Goal: Information Seeking & Learning: Learn about a topic

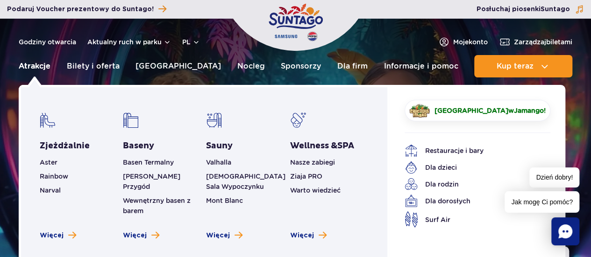
click at [42, 66] on link "Atrakcje" at bounding box center [35, 66] width 32 height 22
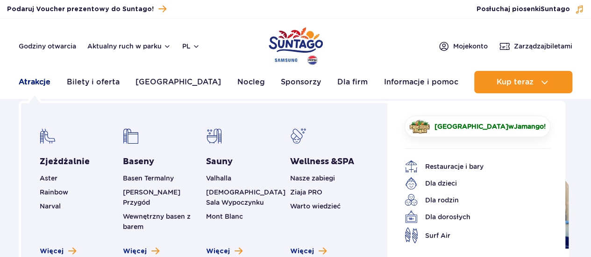
click at [42, 81] on link "Atrakcje" at bounding box center [35, 82] width 32 height 22
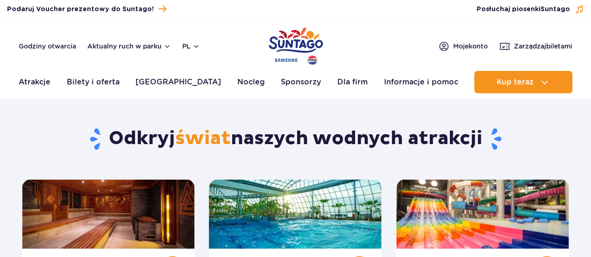
click at [42, 81] on link "Atrakcje" at bounding box center [35, 82] width 32 height 22
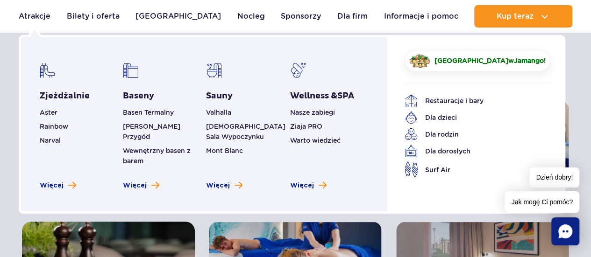
scroll to position [93, 0]
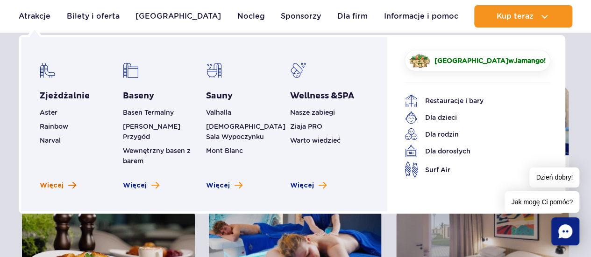
click at [61, 181] on span "Więcej" at bounding box center [52, 185] width 24 height 9
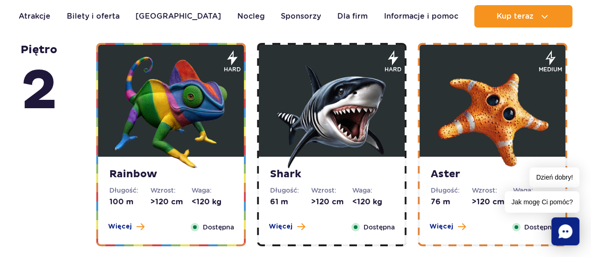
scroll to position [1635, 0]
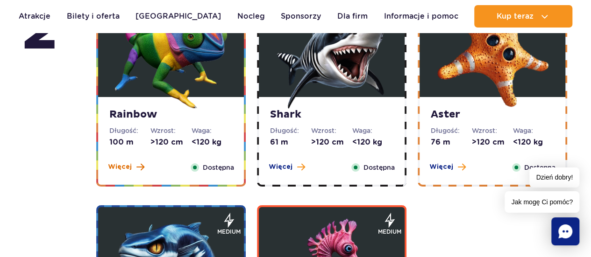
click at [128, 167] on span "Więcej" at bounding box center [120, 167] width 24 height 9
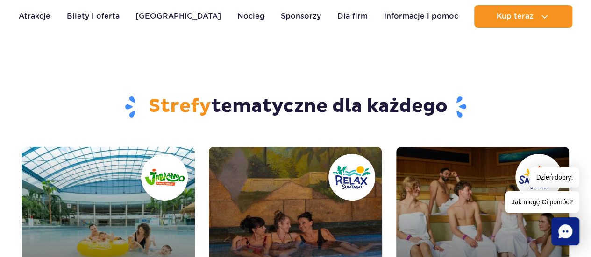
scroll to position [3153, 0]
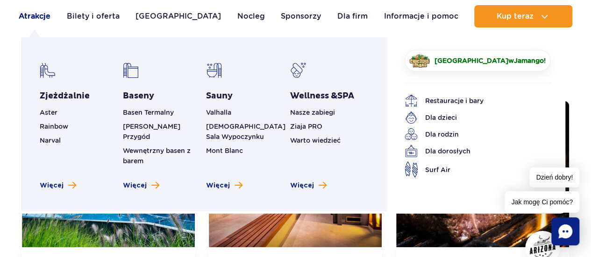
click at [32, 14] on link "Atrakcje" at bounding box center [35, 16] width 32 height 22
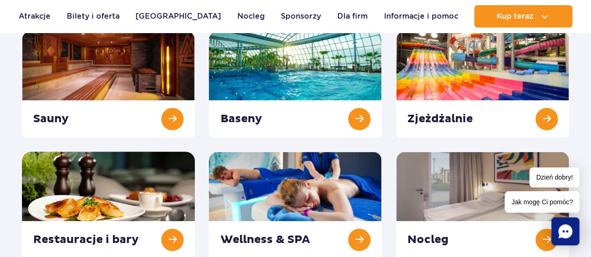
scroll to position [140, 0]
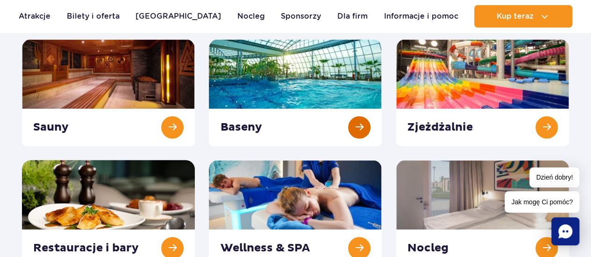
click at [324, 80] on link at bounding box center [295, 92] width 173 height 107
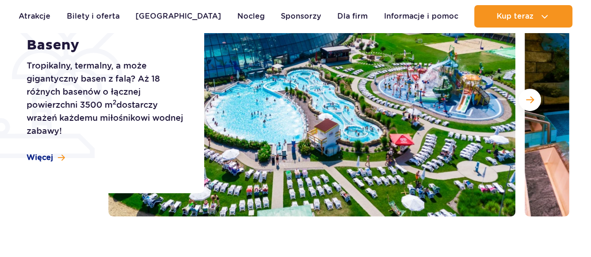
scroll to position [187, 0]
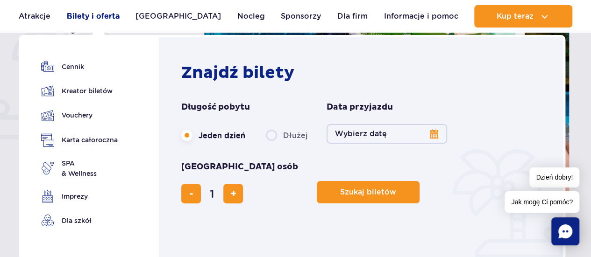
click at [110, 14] on link "Bilety i oferta" at bounding box center [93, 16] width 53 height 22
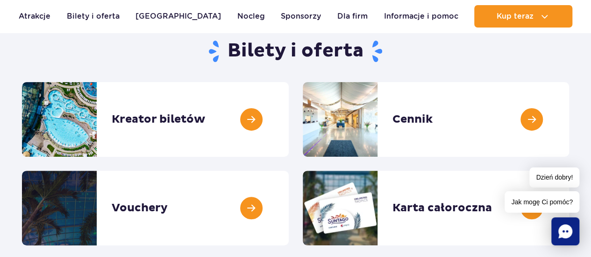
scroll to position [93, 0]
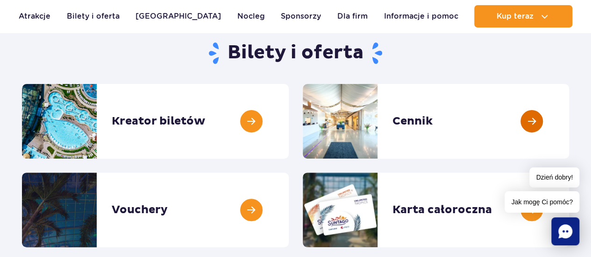
click at [569, 121] on link at bounding box center [569, 121] width 0 height 75
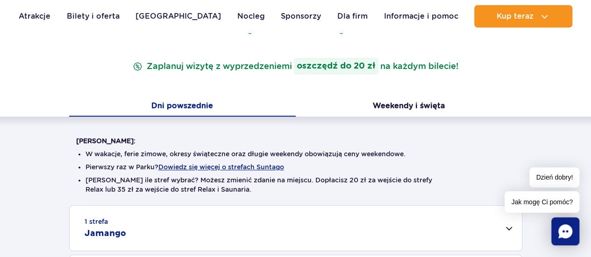
scroll to position [280, 0]
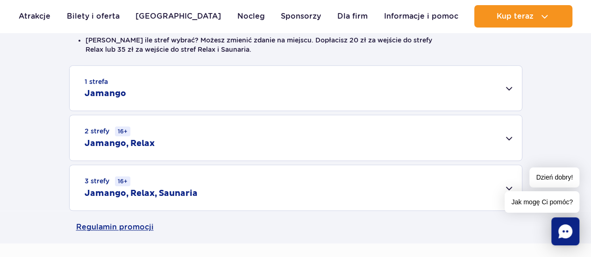
click at [136, 142] on h2 "Jamango, Relax" at bounding box center [120, 143] width 70 height 11
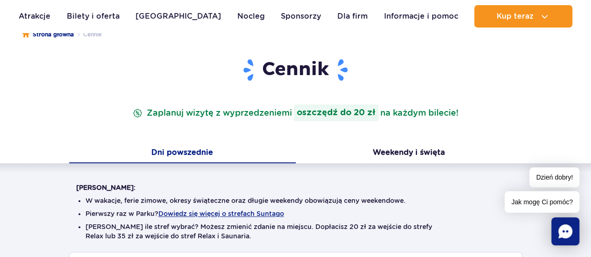
scroll to position [0, 0]
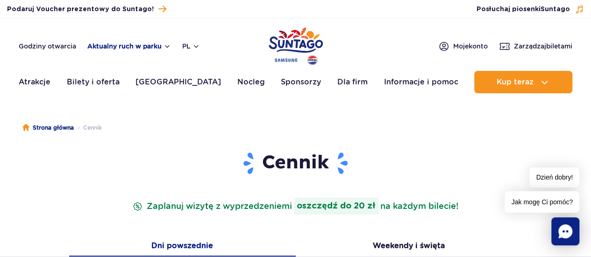
click at [107, 45] on button "Aktualny ruch w parku" at bounding box center [129, 46] width 84 height 7
click at [121, 45] on button "Aktualny ruch w parku" at bounding box center [129, 46] width 84 height 7
click at [103, 44] on button "Aktualny ruch w parku" at bounding box center [129, 46] width 84 height 7
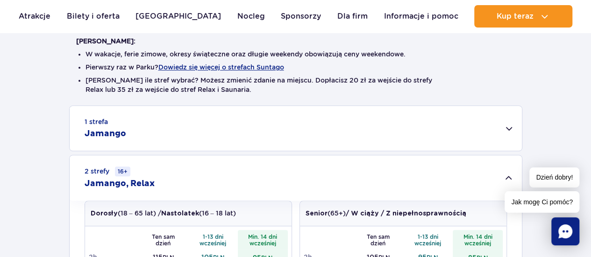
scroll to position [280, 0]
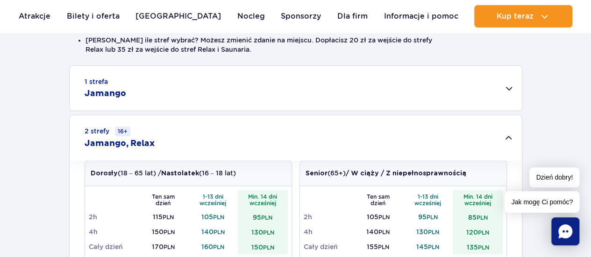
click at [111, 93] on h2 "Jamango" at bounding box center [106, 93] width 42 height 11
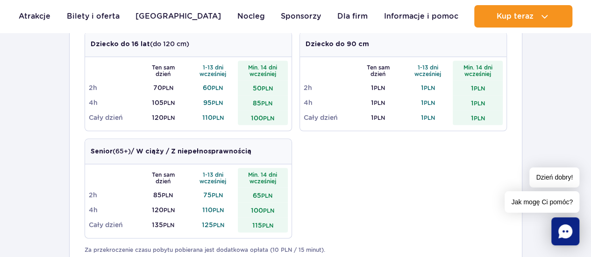
scroll to position [187, 0]
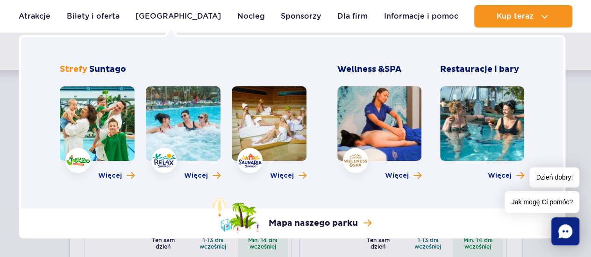
click at [181, 134] on link at bounding box center [183, 123] width 75 height 75
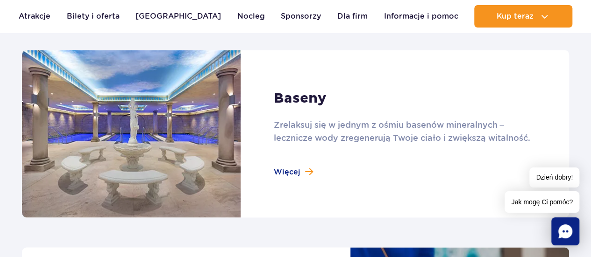
scroll to position [654, 0]
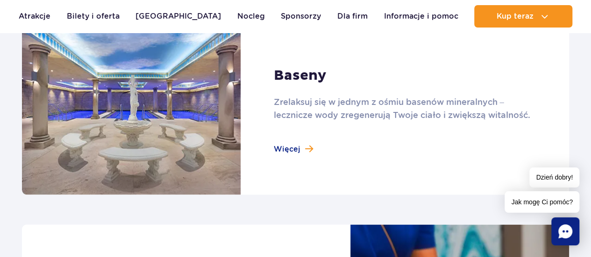
click at [302, 148] on link at bounding box center [295, 111] width 547 height 168
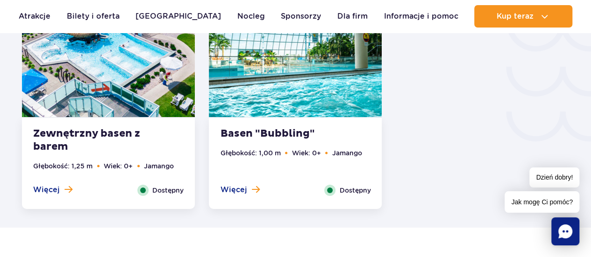
scroll to position [1775, 0]
